Goal: Information Seeking & Learning: Check status

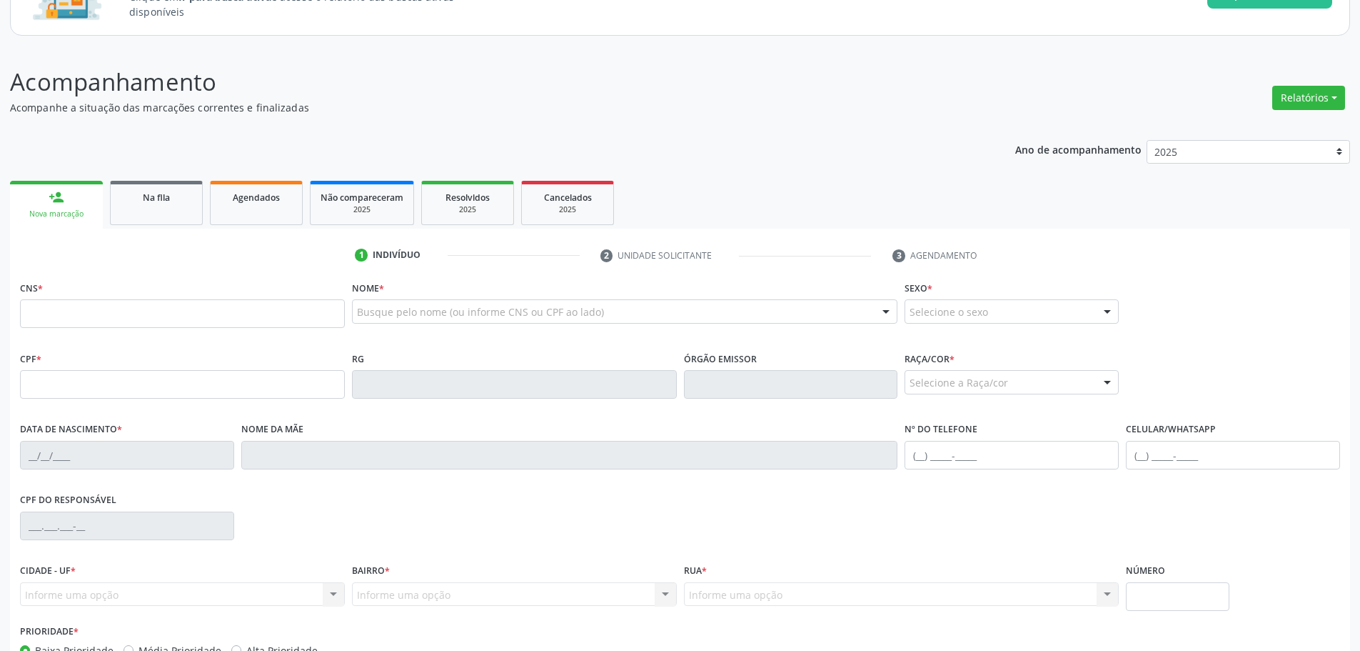
scroll to position [136, 0]
click at [155, 185] on link "Na fila" at bounding box center [156, 202] width 93 height 44
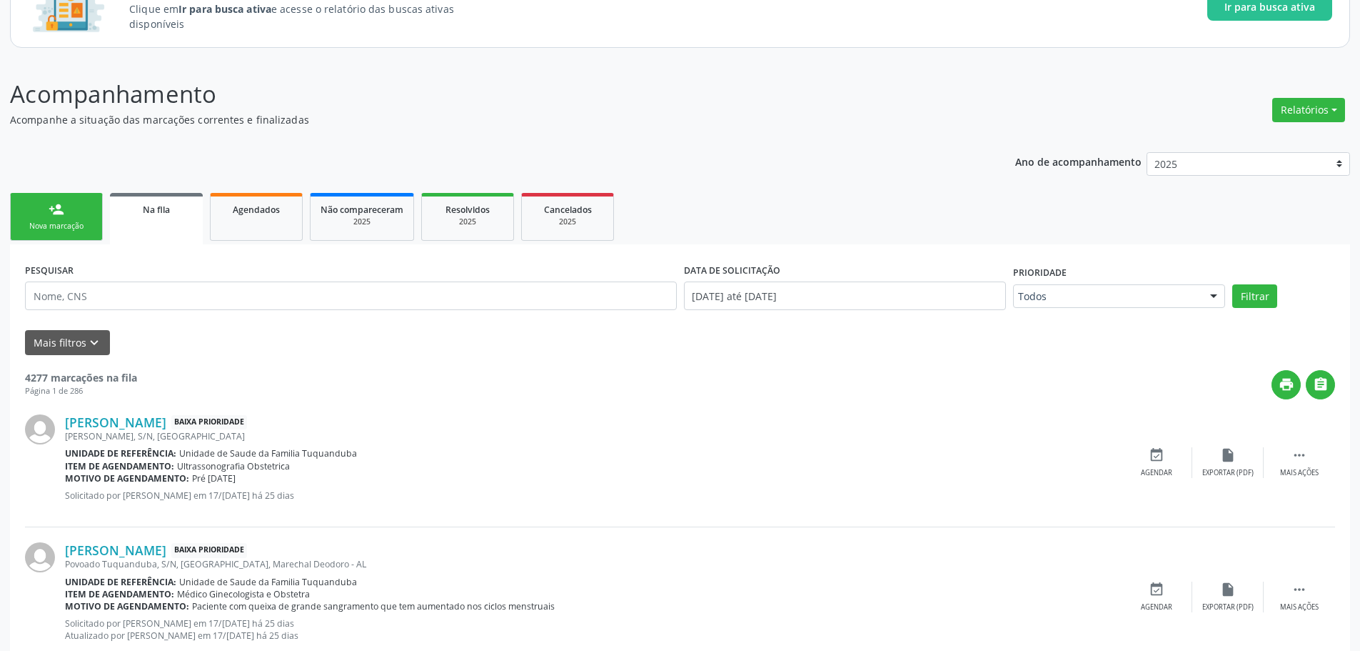
scroll to position [124, 0]
click at [71, 341] on button "Mais filtros keyboard_arrow_down" at bounding box center [67, 341] width 85 height 25
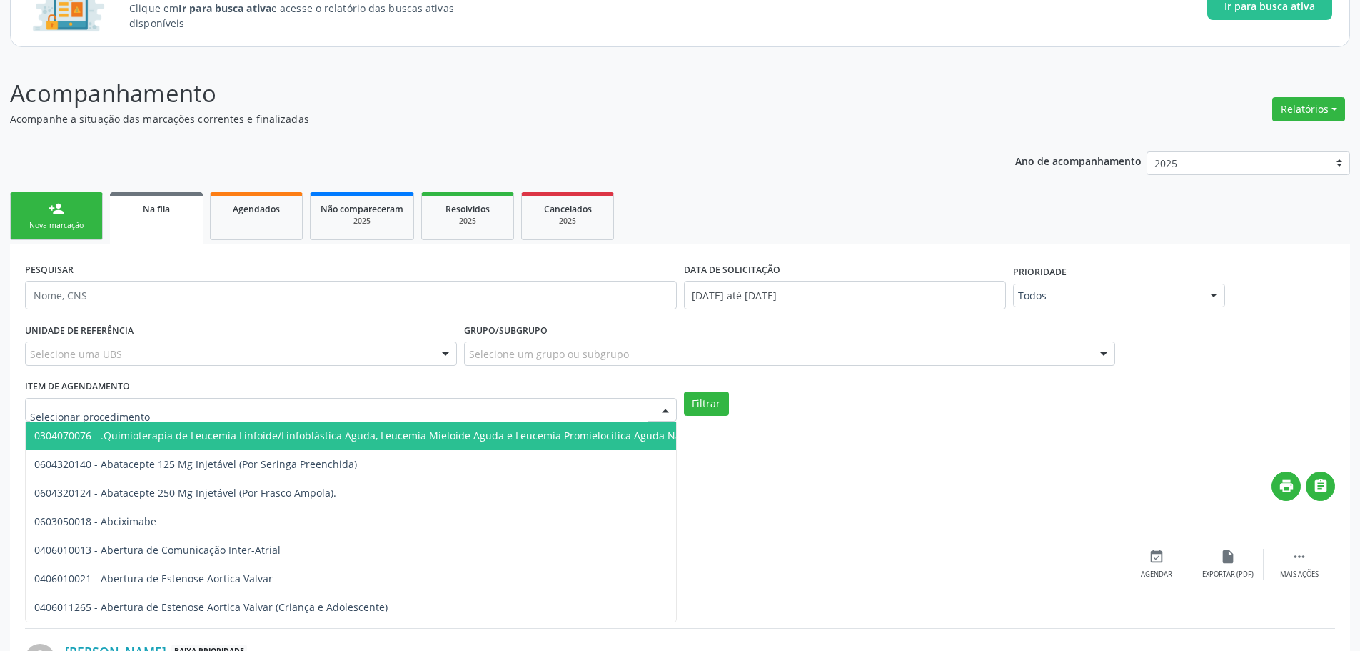
click at [154, 398] on div at bounding box center [351, 410] width 652 height 24
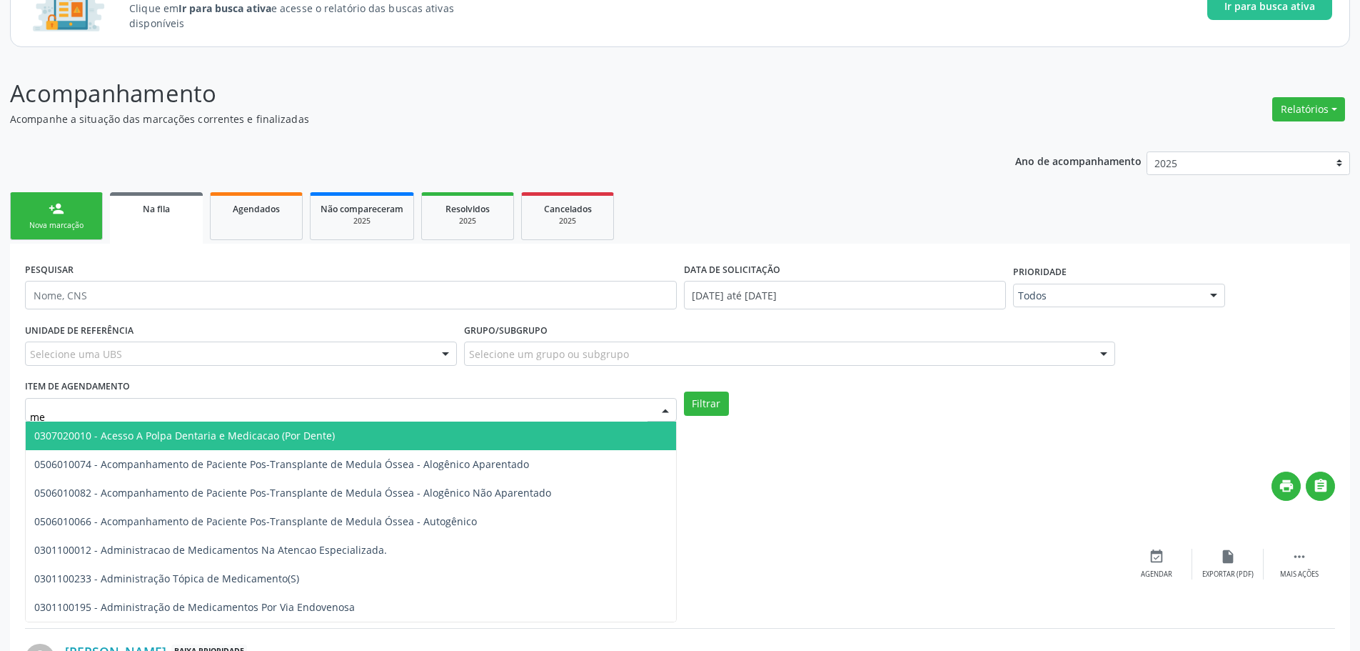
type input "m"
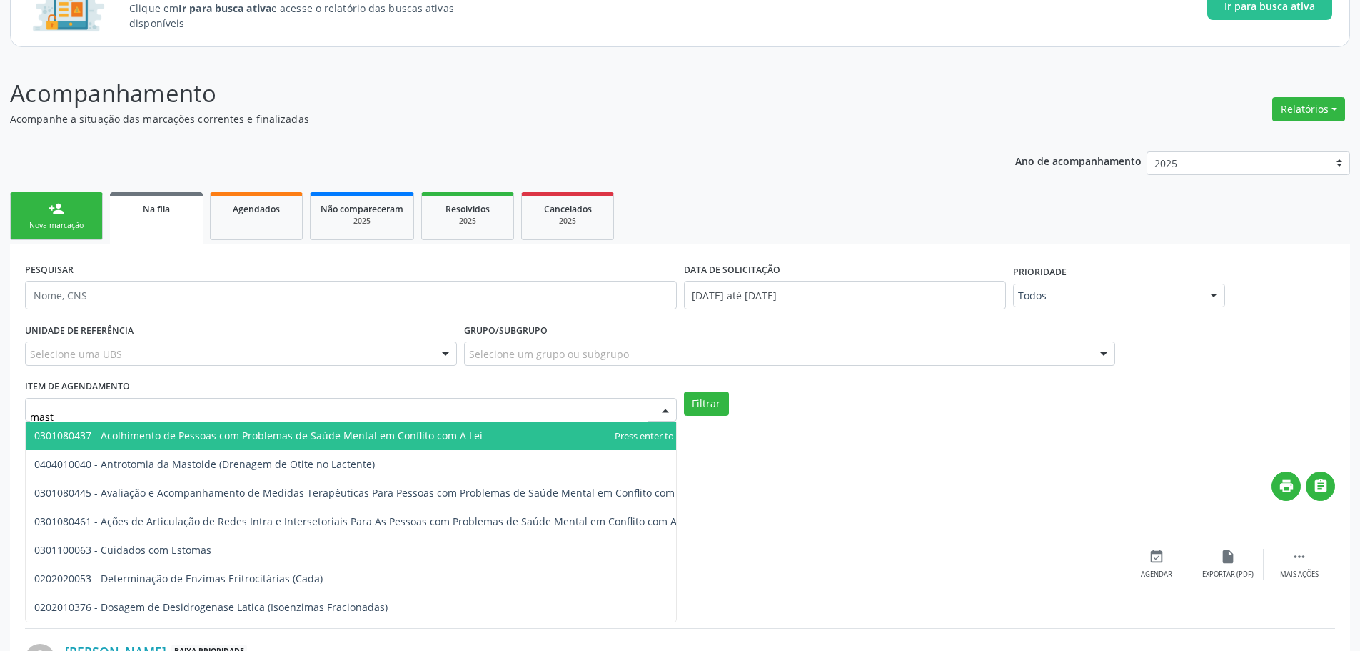
type input "masto"
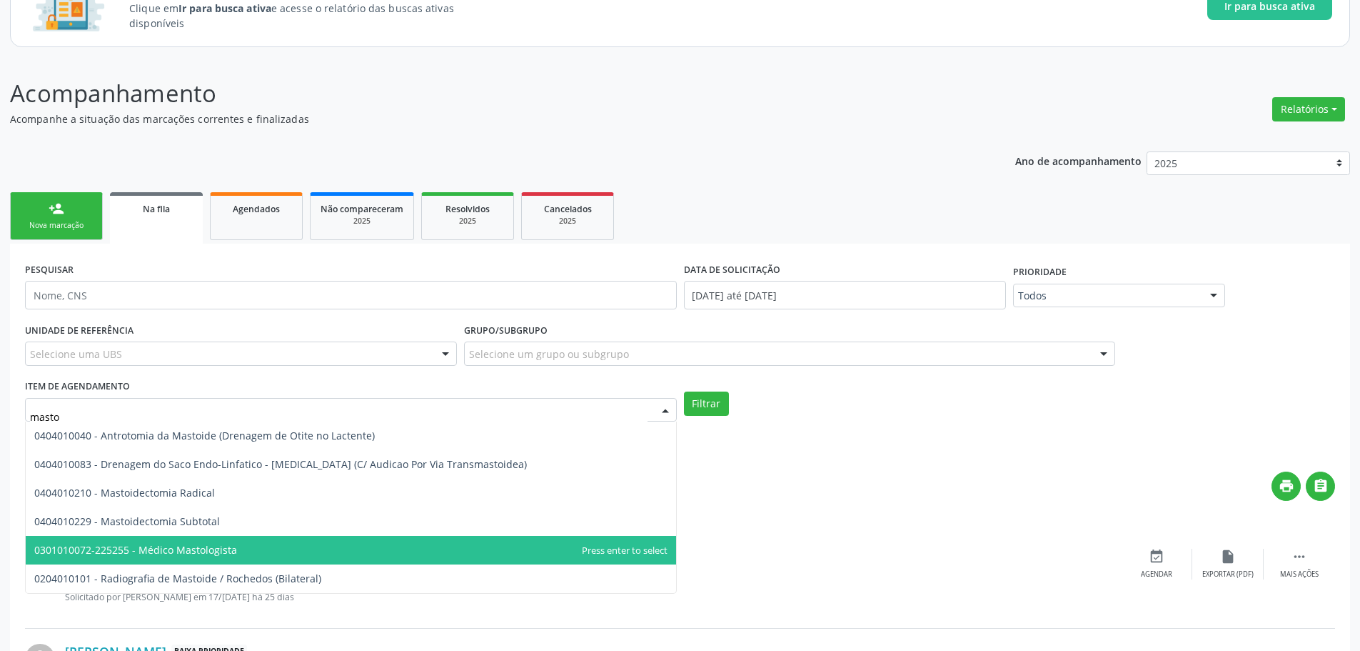
click at [156, 538] on span "0301010072-225255 - Médico Mastologista" at bounding box center [351, 550] width 651 height 29
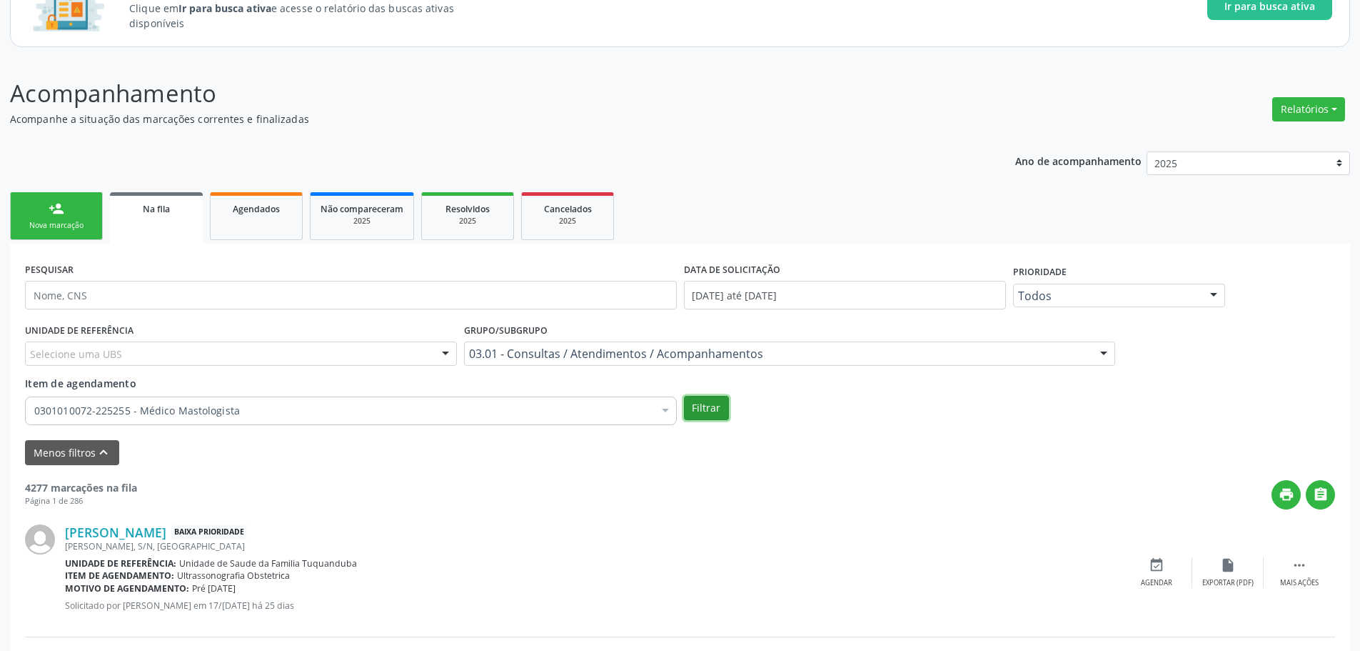
click at [695, 403] on button "Filtrar" at bounding box center [706, 408] width 45 height 24
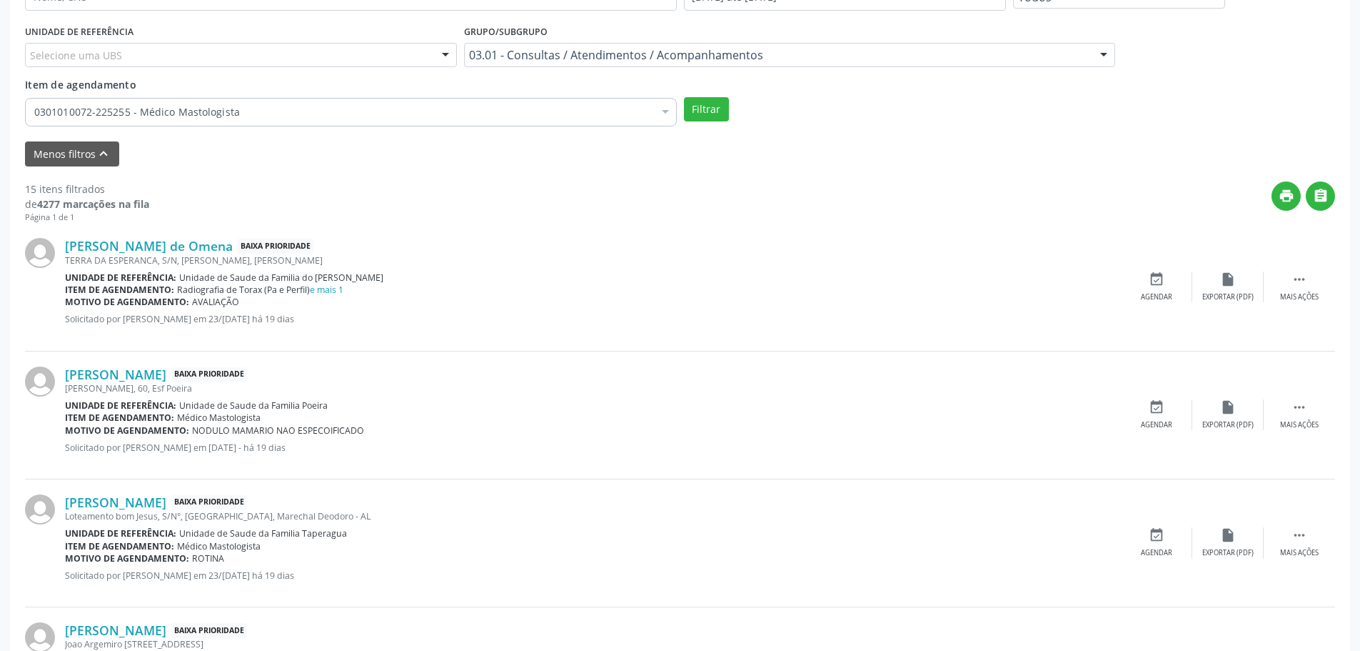
scroll to position [425, 0]
click at [342, 282] on link "e mais 1" at bounding box center [327, 287] width 34 height 12
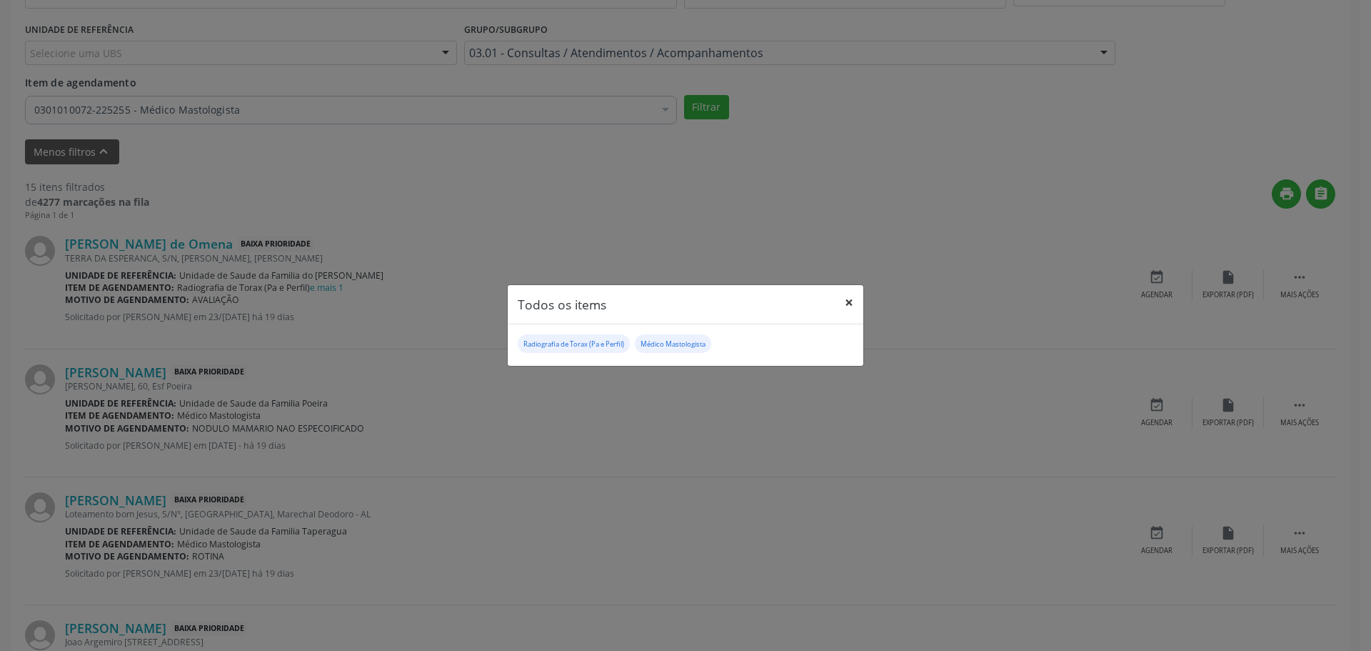
click at [851, 298] on button "×" at bounding box center [849, 302] width 29 height 35
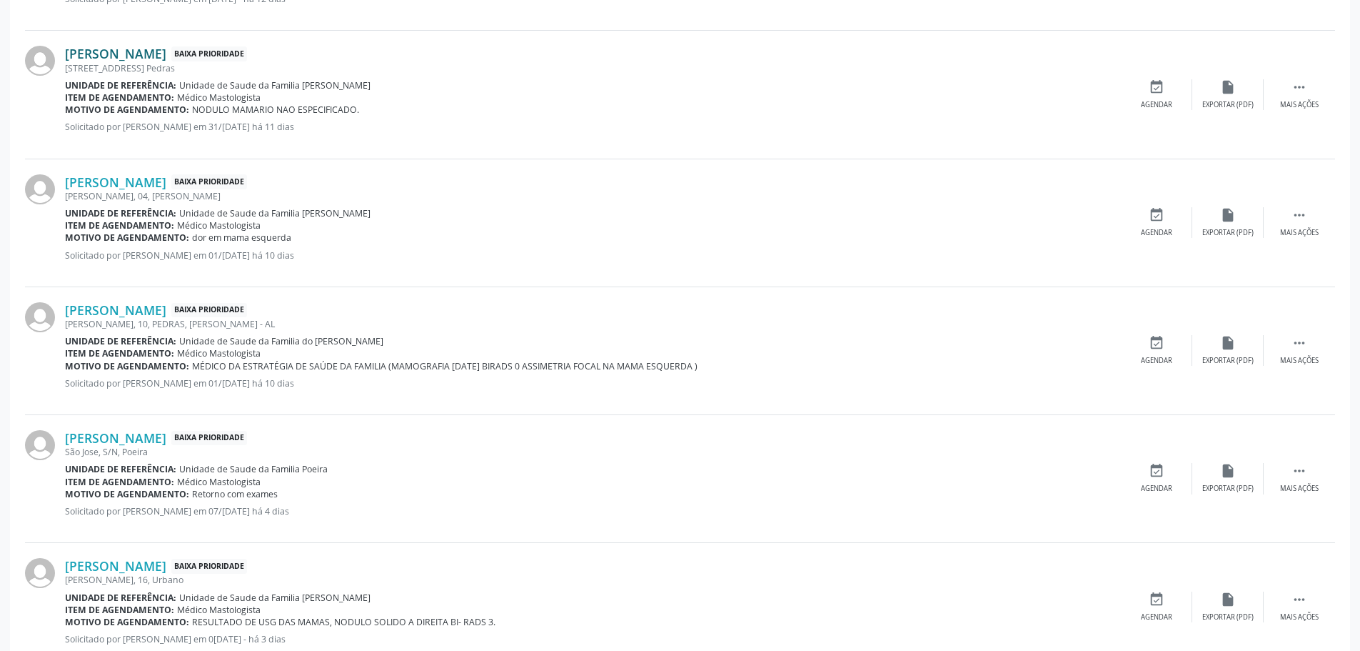
scroll to position [1939, 0]
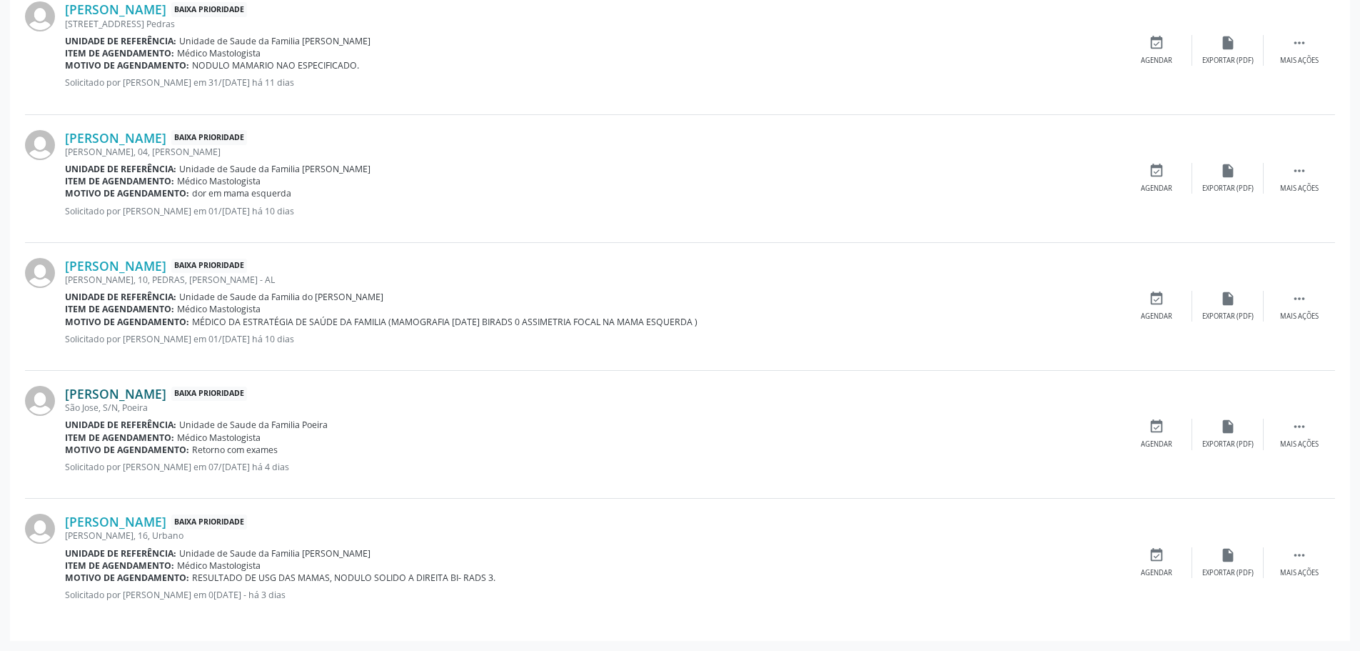
click at [136, 391] on link "[PERSON_NAME]" at bounding box center [115, 394] width 101 height 16
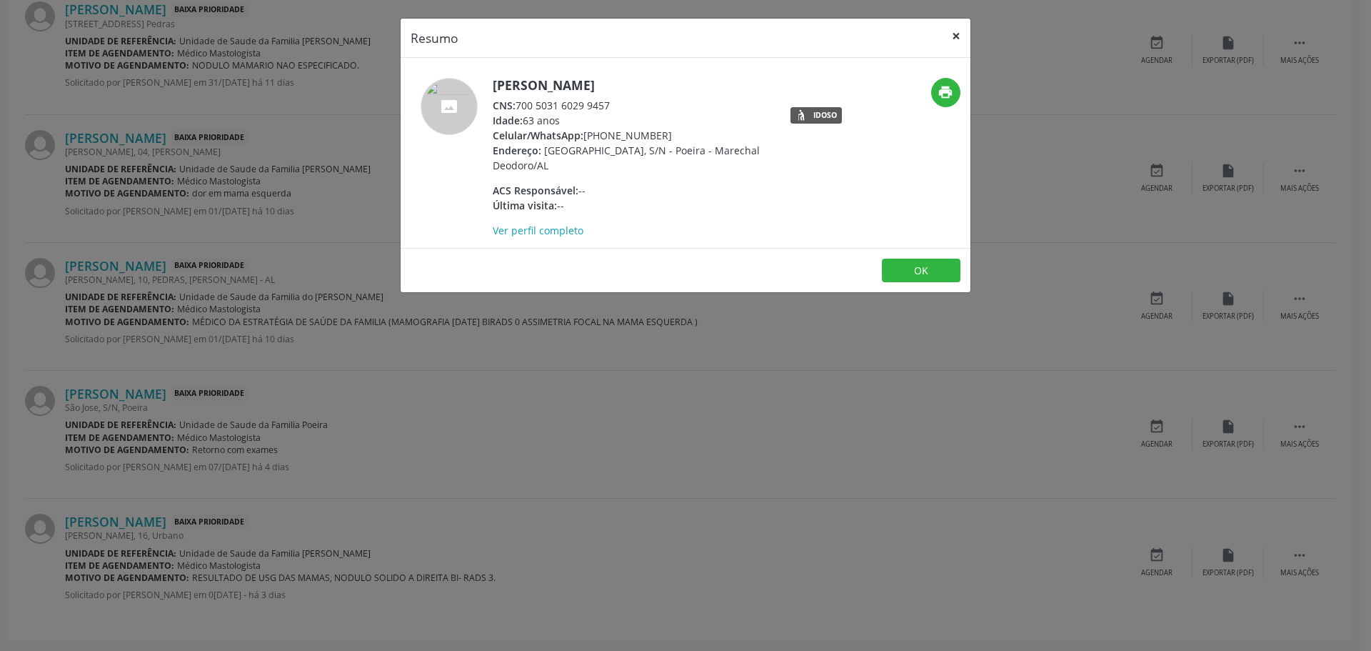
click at [957, 42] on button "×" at bounding box center [956, 36] width 29 height 35
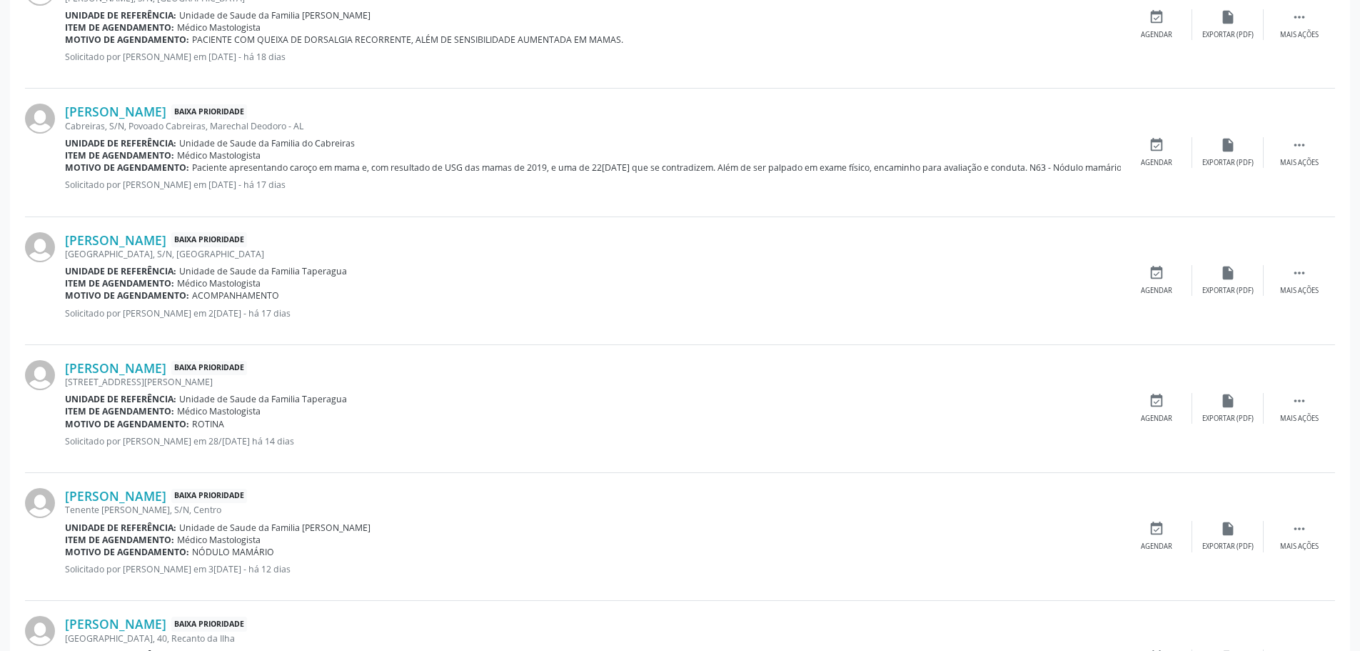
scroll to position [1196, 0]
click at [122, 366] on link "[PERSON_NAME]" at bounding box center [115, 369] width 101 height 16
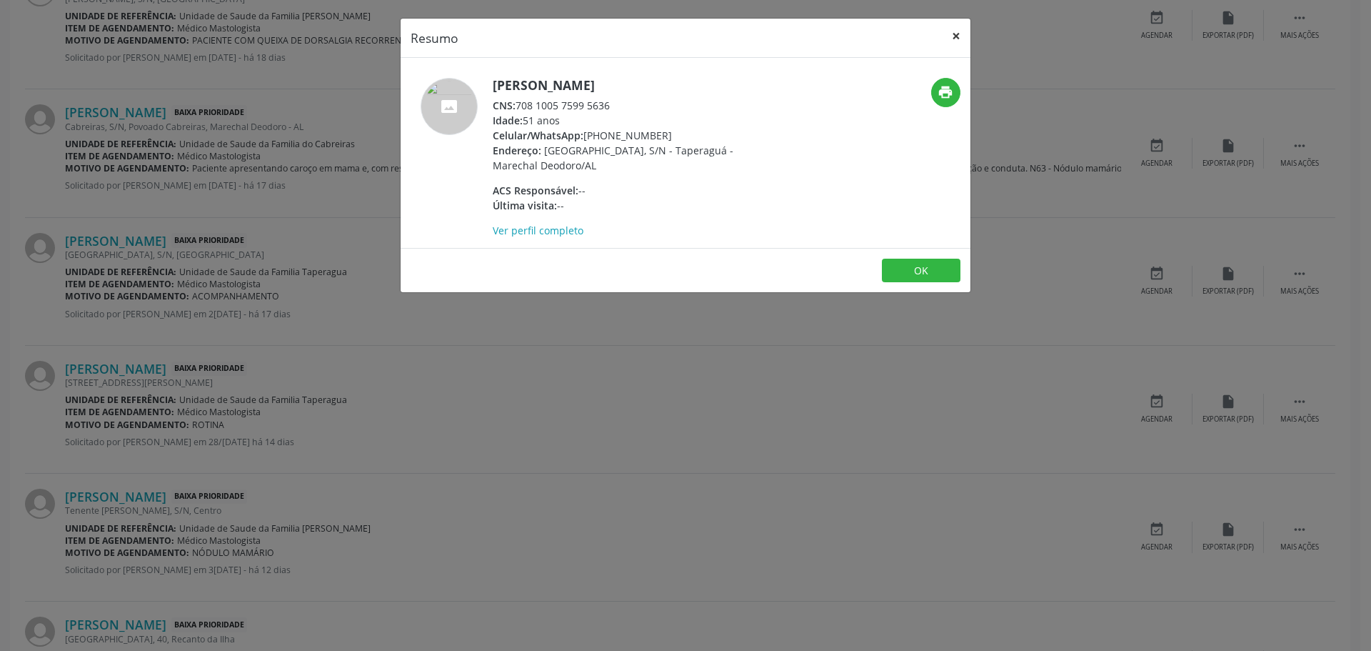
click at [957, 41] on button "×" at bounding box center [956, 36] width 29 height 35
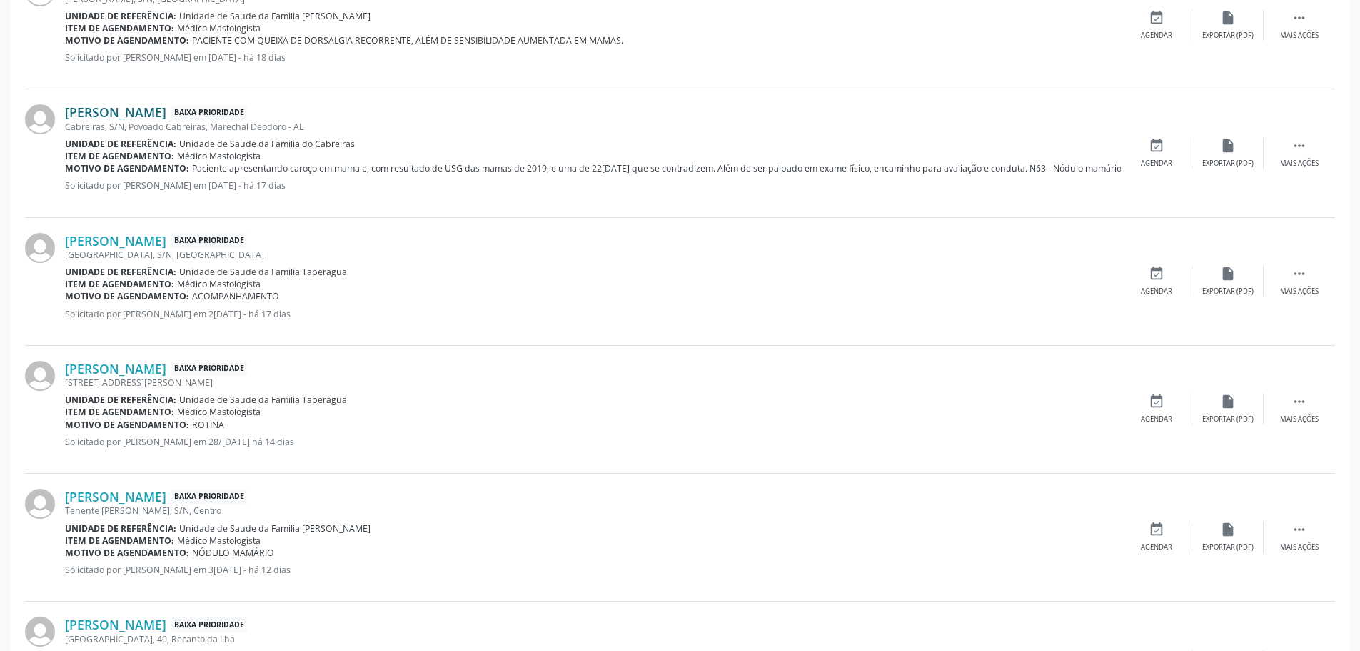
click at [154, 106] on link "[PERSON_NAME]" at bounding box center [115, 112] width 101 height 16
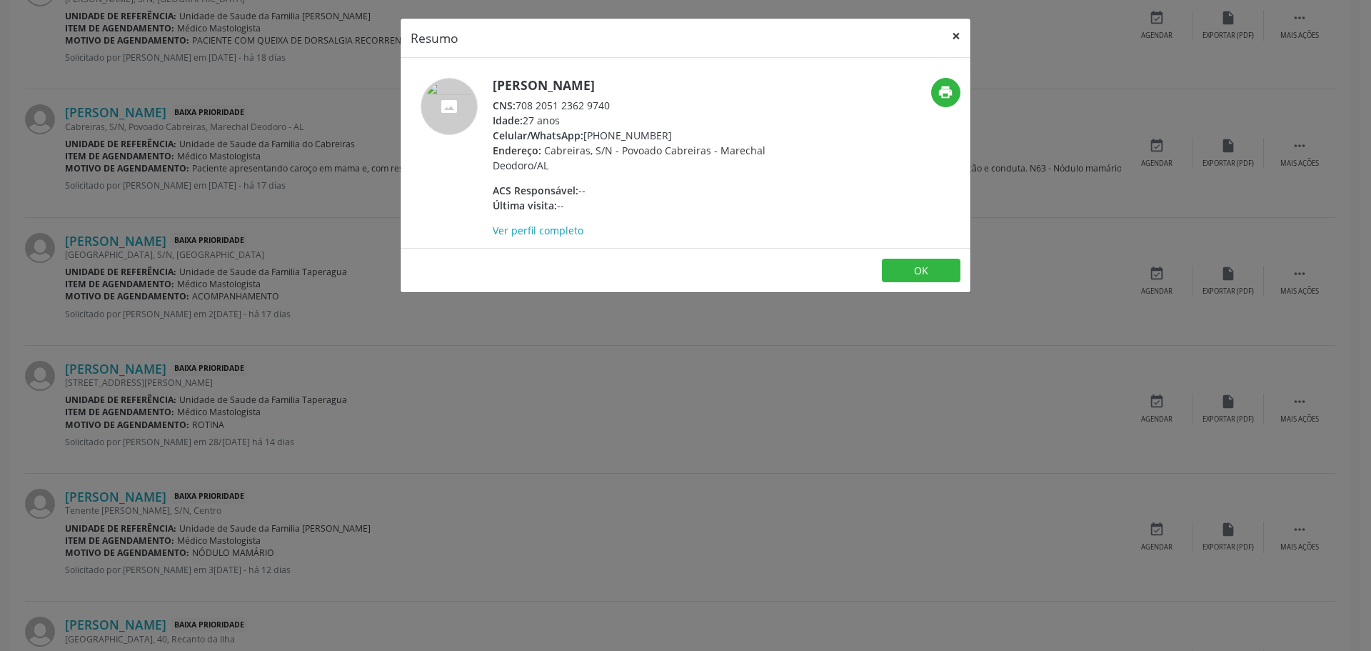
click at [960, 34] on button "×" at bounding box center [956, 36] width 29 height 35
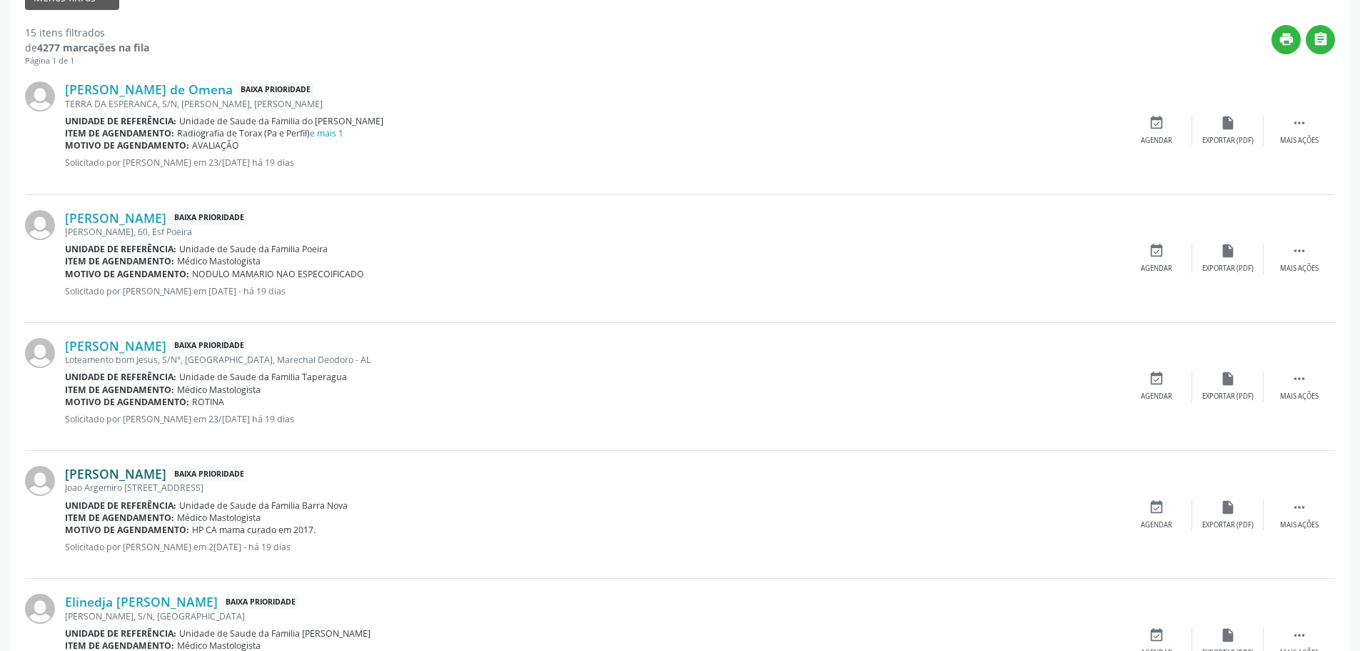
scroll to position [563, 0]
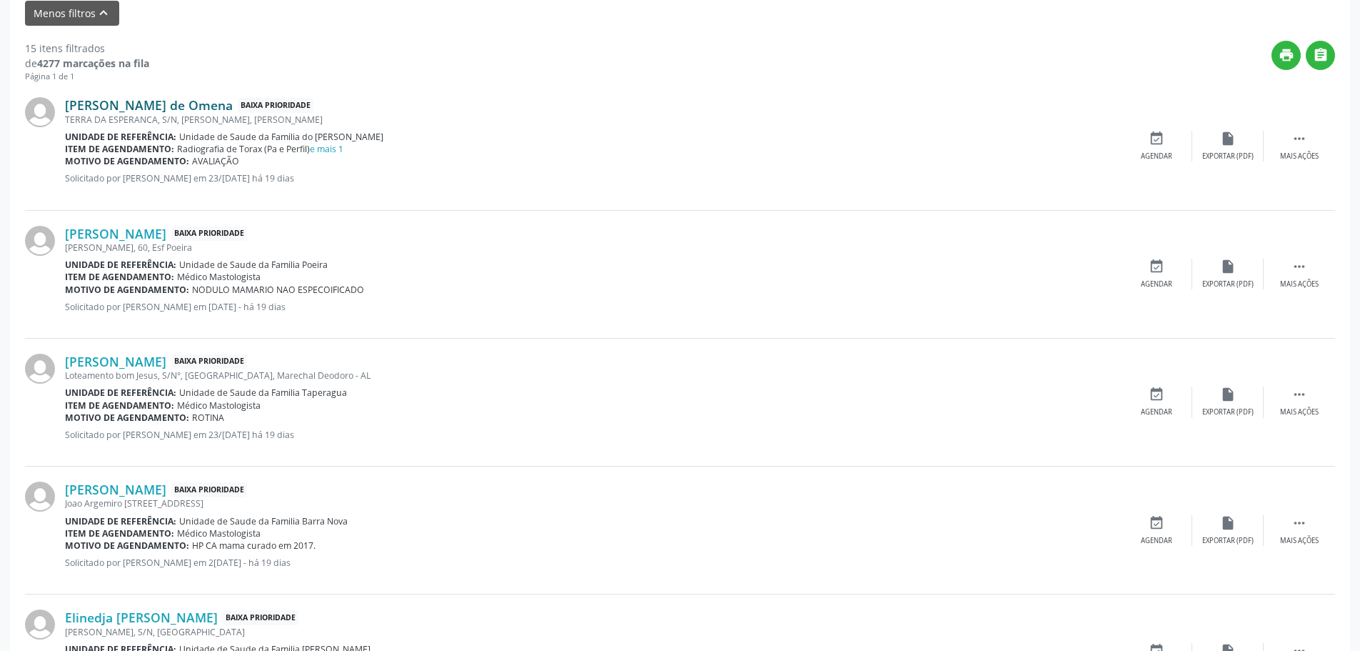
click at [203, 103] on link "[PERSON_NAME] de Omena" at bounding box center [149, 105] width 168 height 16
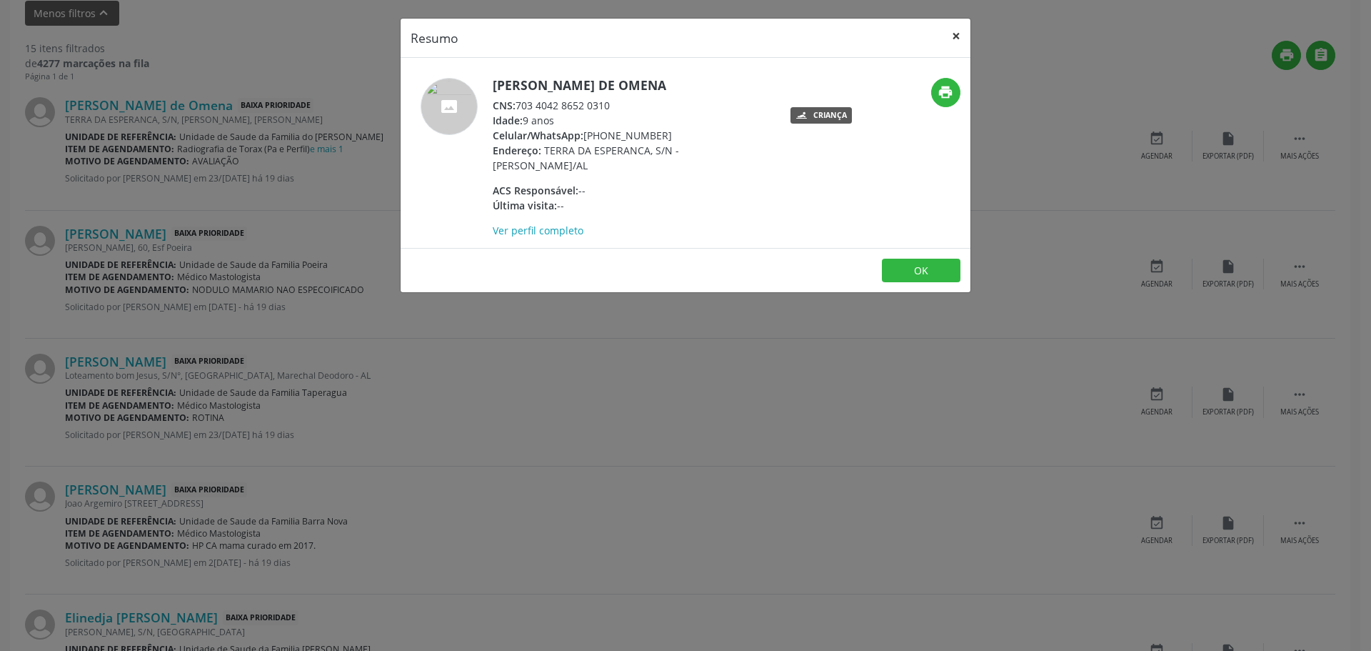
click at [961, 29] on button "×" at bounding box center [956, 36] width 29 height 35
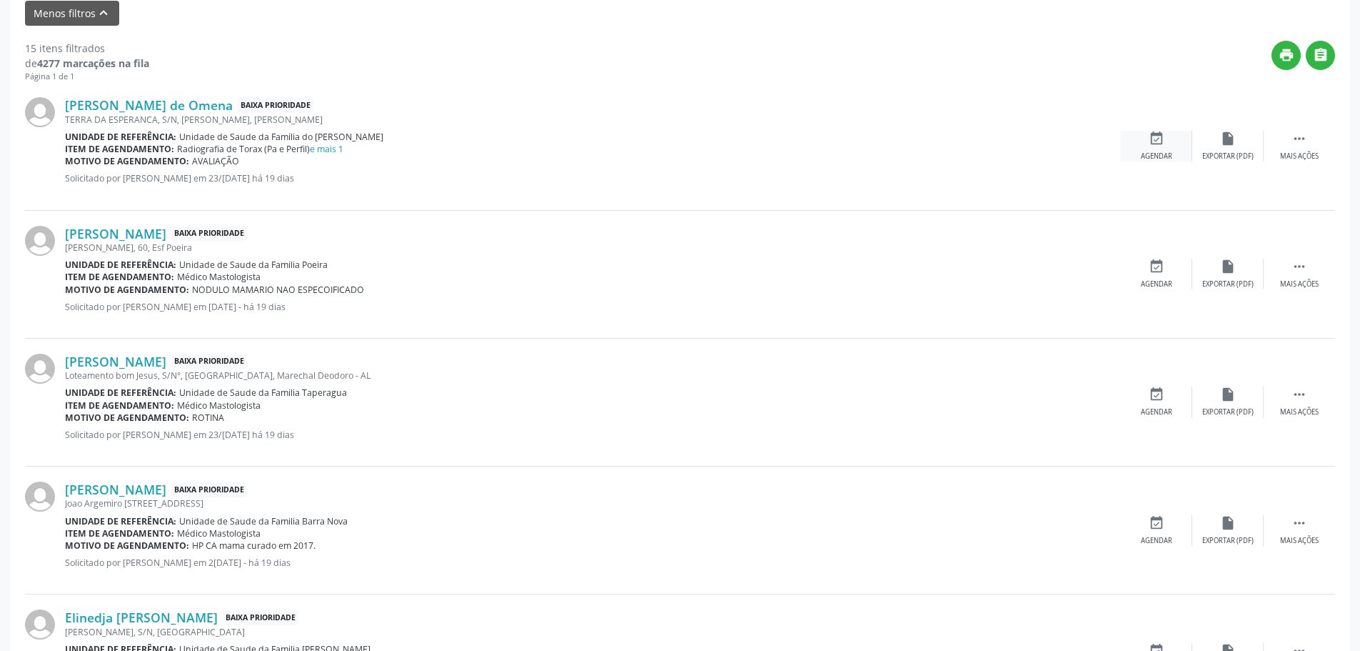
click at [1159, 138] on icon "event_available" at bounding box center [1157, 139] width 16 height 16
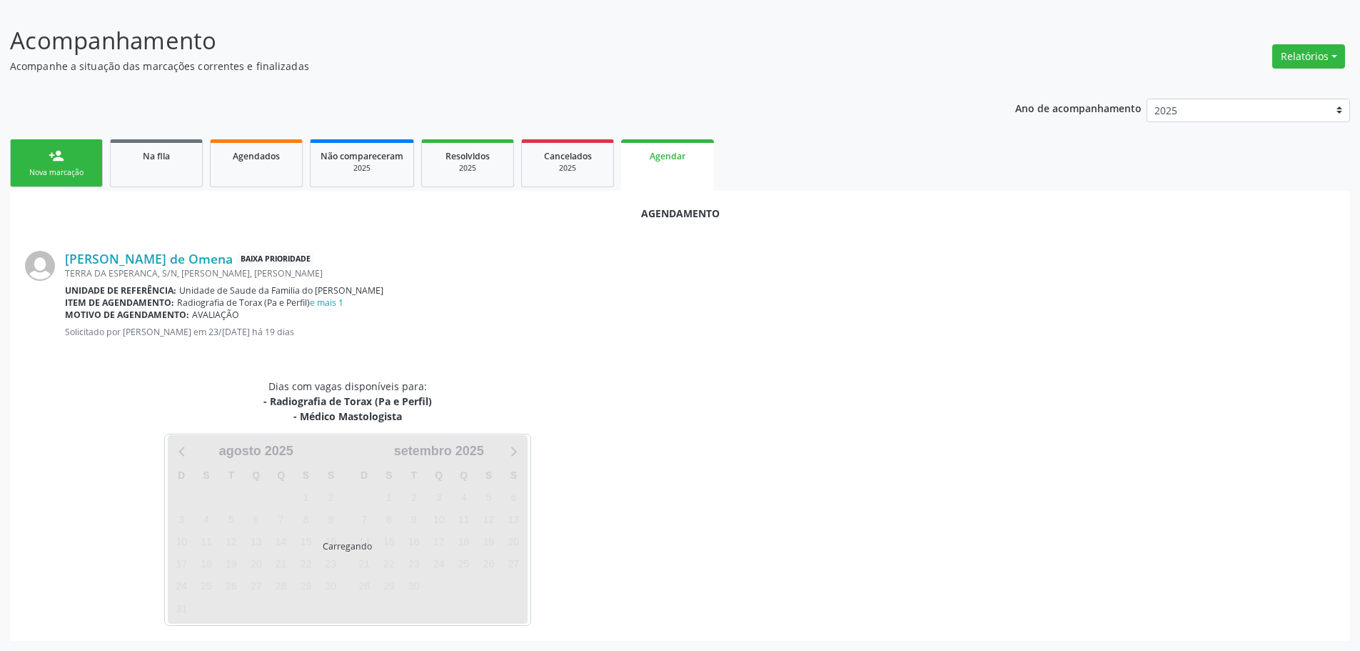
scroll to position [253, 0]
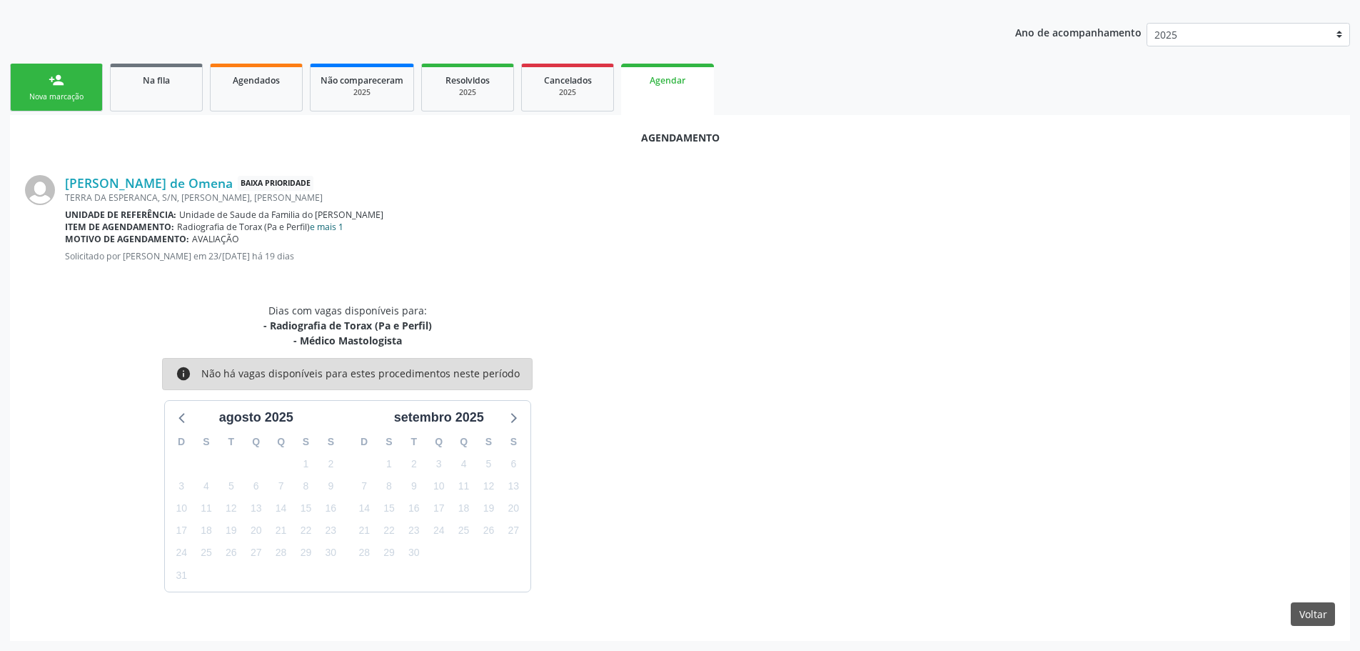
click at [341, 224] on link "e mais 1" at bounding box center [327, 227] width 34 height 12
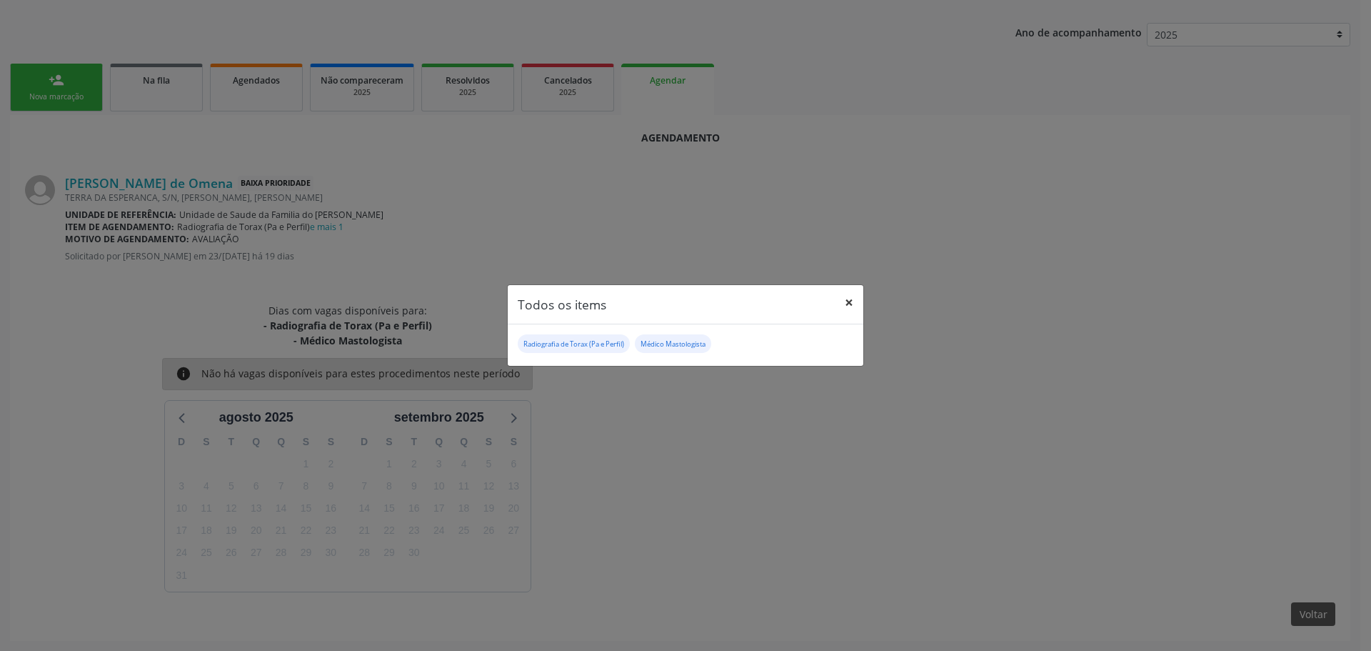
click at [838, 299] on button "×" at bounding box center [849, 302] width 29 height 35
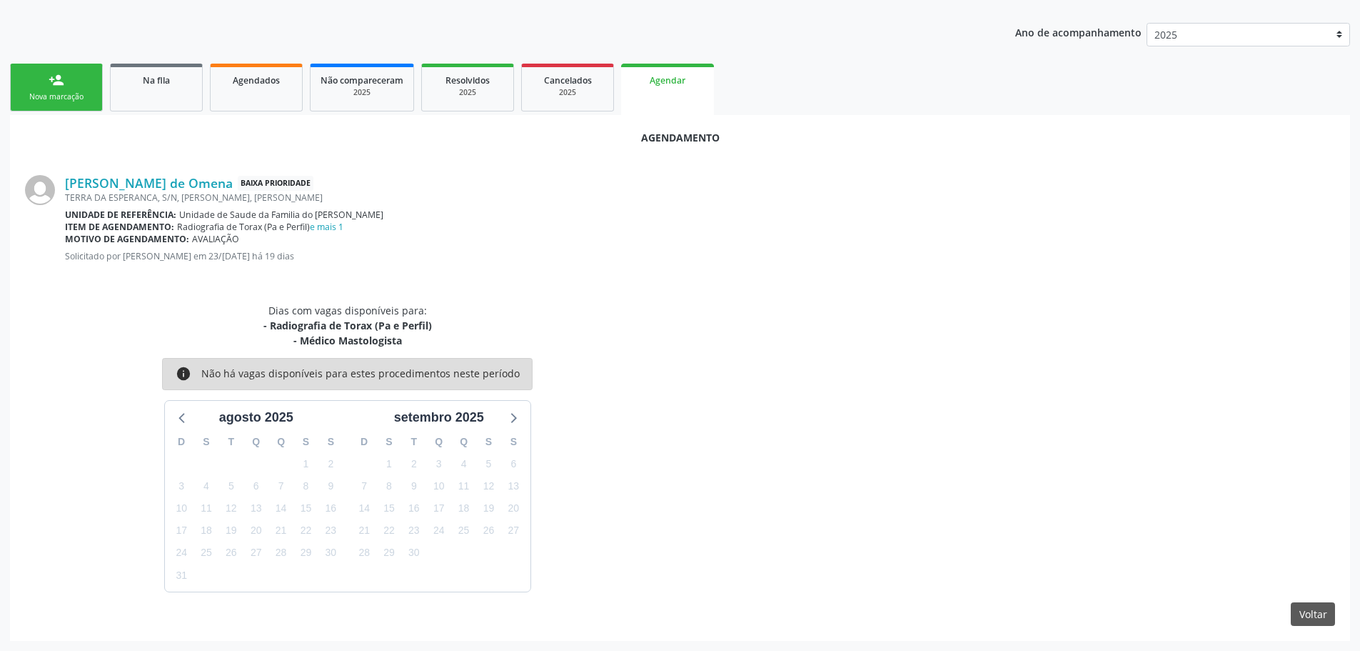
scroll to position [0, 0]
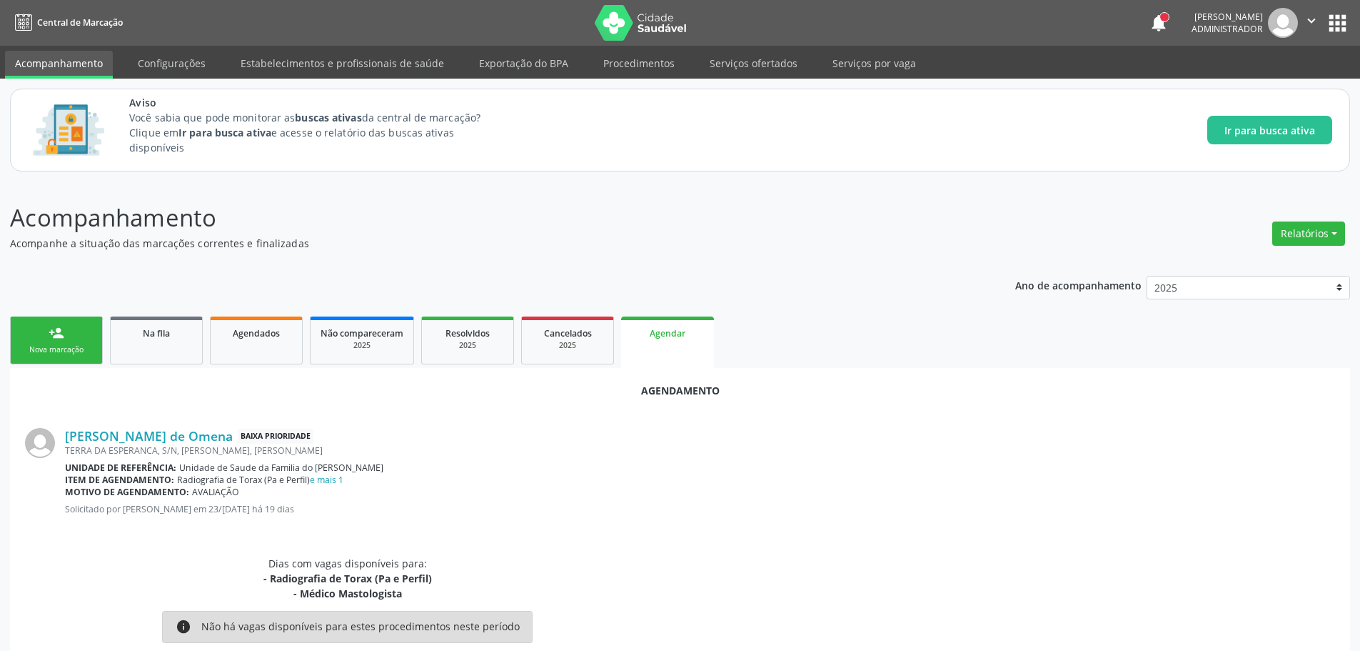
click at [50, 18] on span "Central de Marcação" at bounding box center [80, 22] width 86 height 12
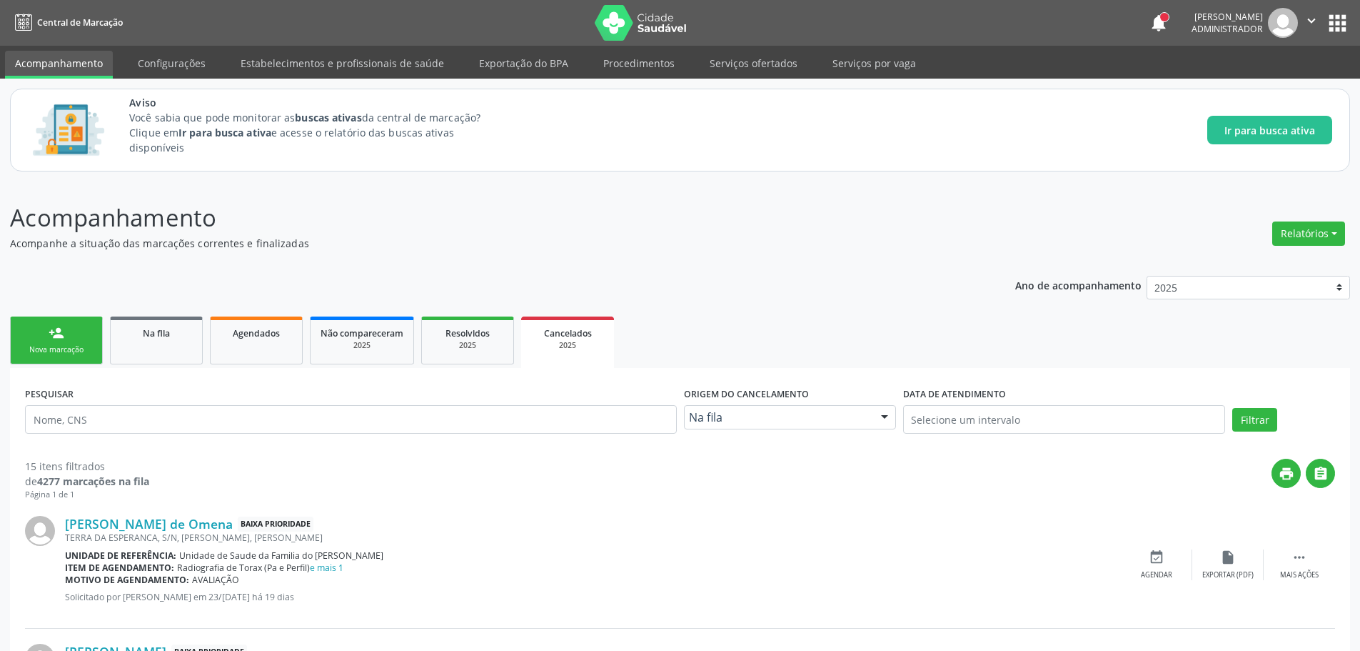
click at [44, 29] on span "Central de Marcação" at bounding box center [80, 22] width 86 height 12
